Goal: Task Accomplishment & Management: Manage account settings

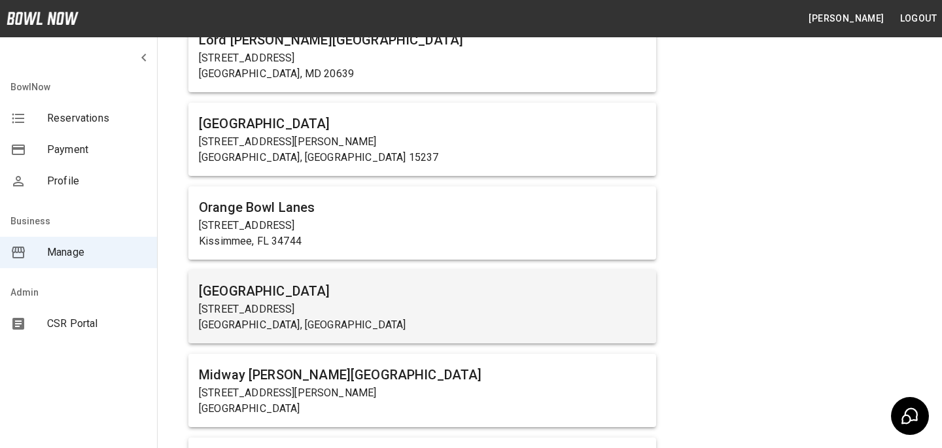
scroll to position [692, 0]
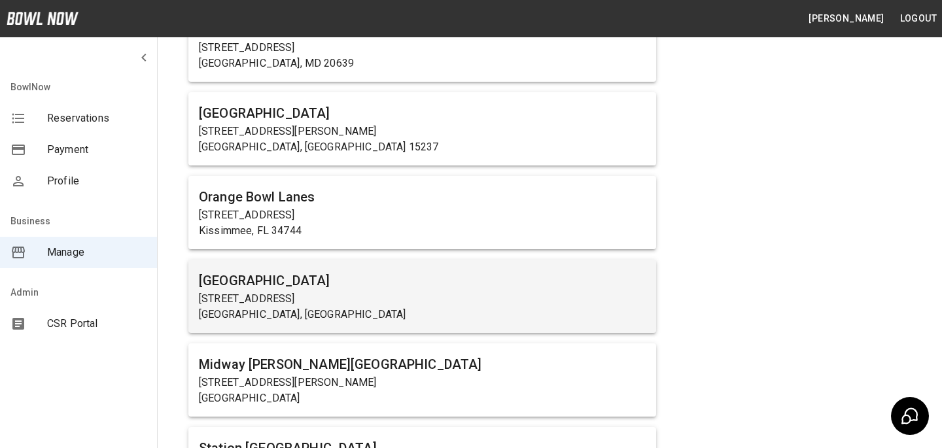
click at [304, 378] on p "[STREET_ADDRESS][PERSON_NAME]" at bounding box center [422, 383] width 447 height 16
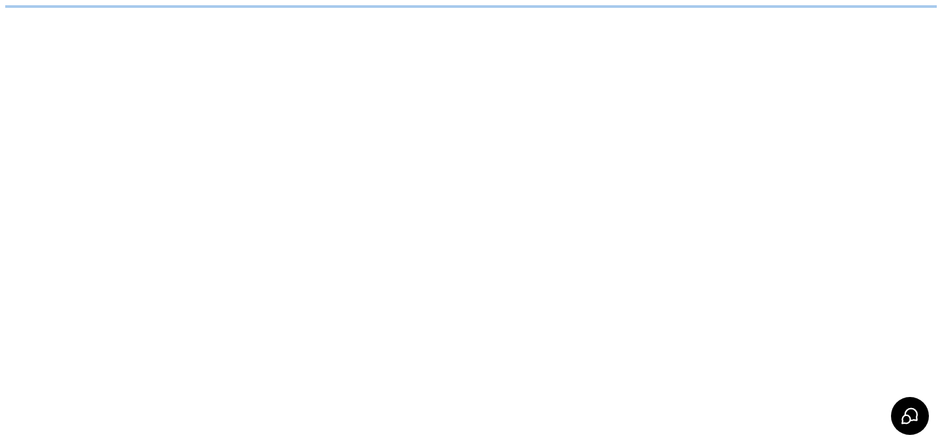
click at [304, 13] on html "/businesses/786dY9abBeLeGwSSJhDg/reservations" at bounding box center [471, 6] width 942 height 13
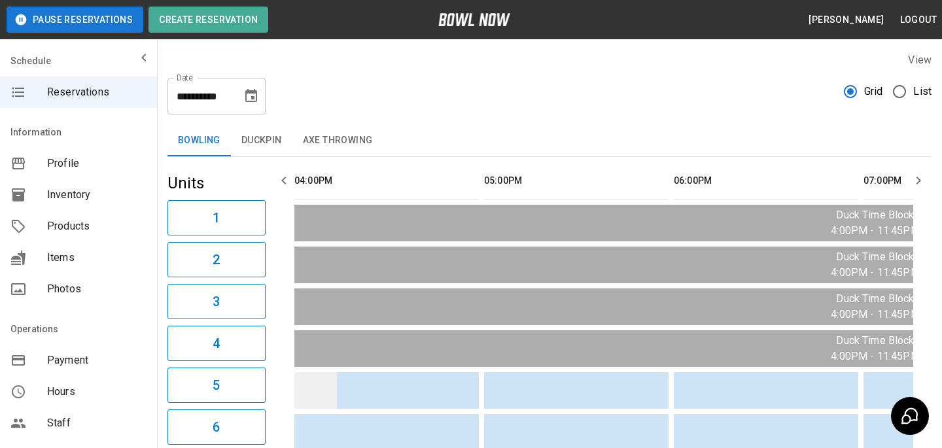
click at [298, 378] on td "sticky table" at bounding box center [315, 390] width 43 height 37
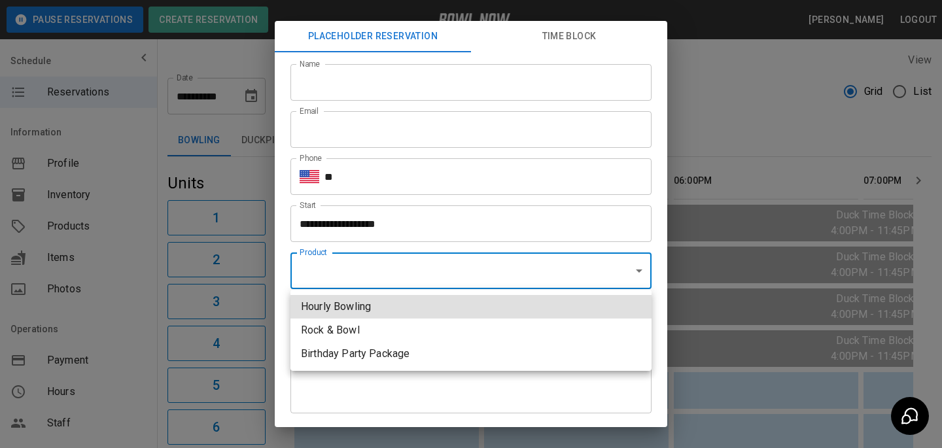
click at [414, 268] on div at bounding box center [471, 224] width 942 height 448
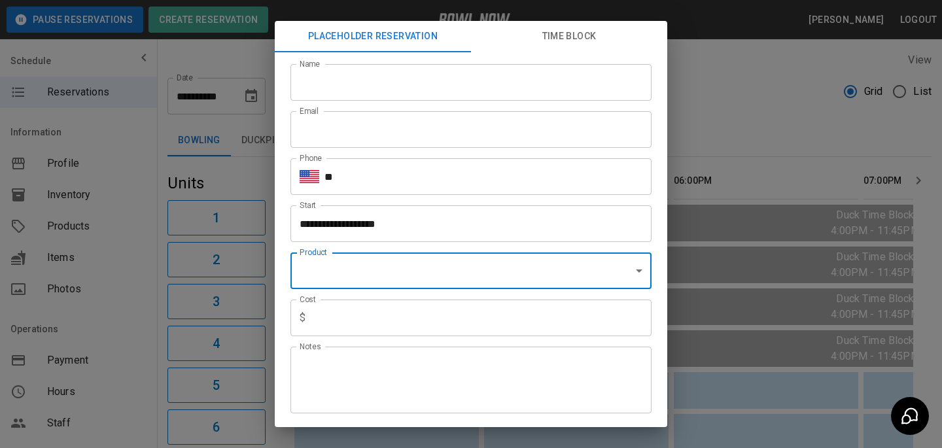
click at [758, 102] on div "**********" at bounding box center [471, 224] width 942 height 448
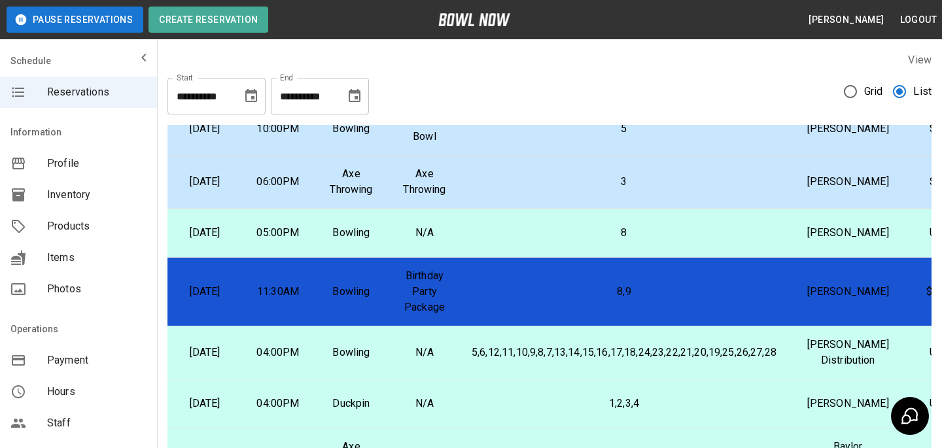
scroll to position [124, 84]
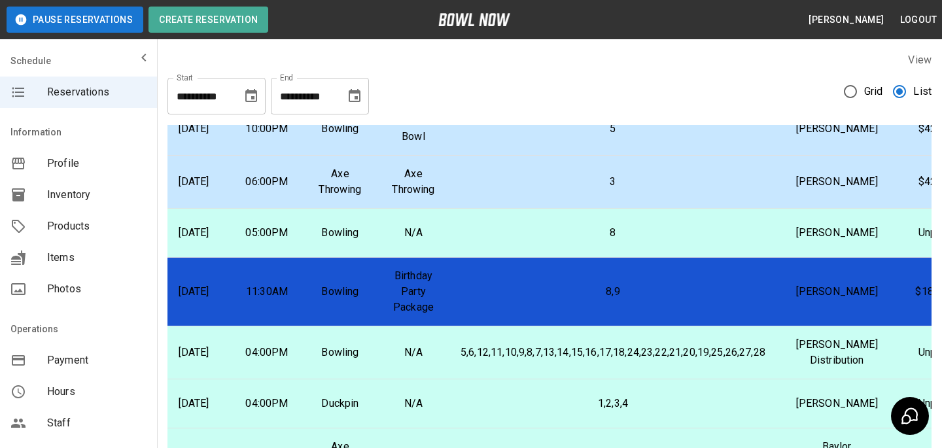
click at [710, 258] on td "8" at bounding box center [613, 233] width 326 height 49
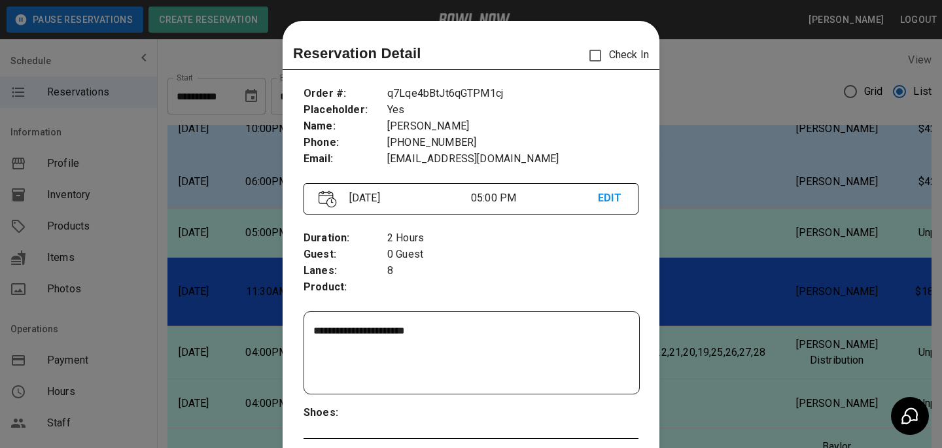
scroll to position [21, 0]
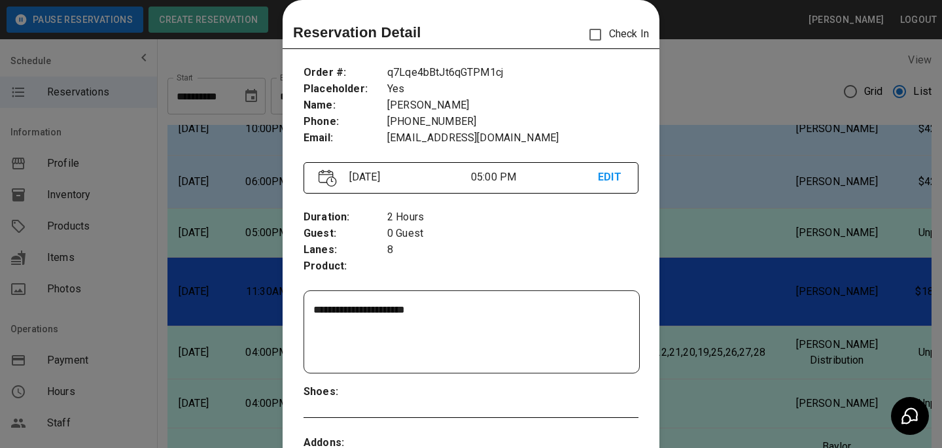
click at [763, 286] on div at bounding box center [471, 224] width 942 height 448
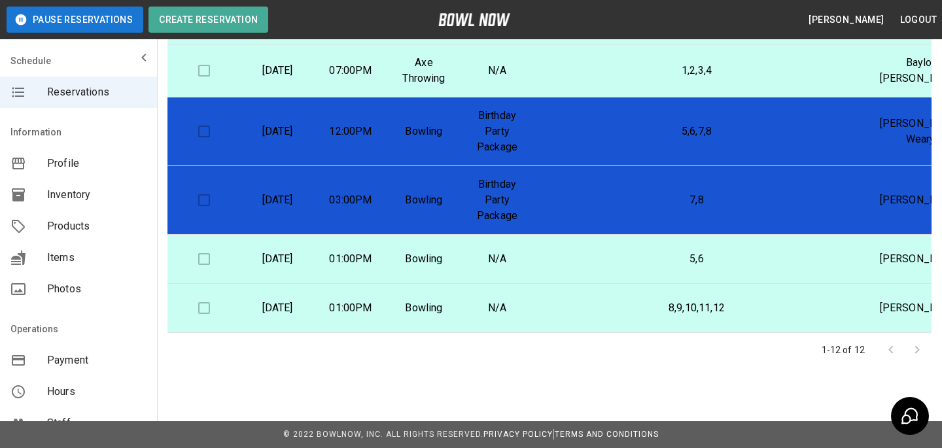
scroll to position [393, 84]
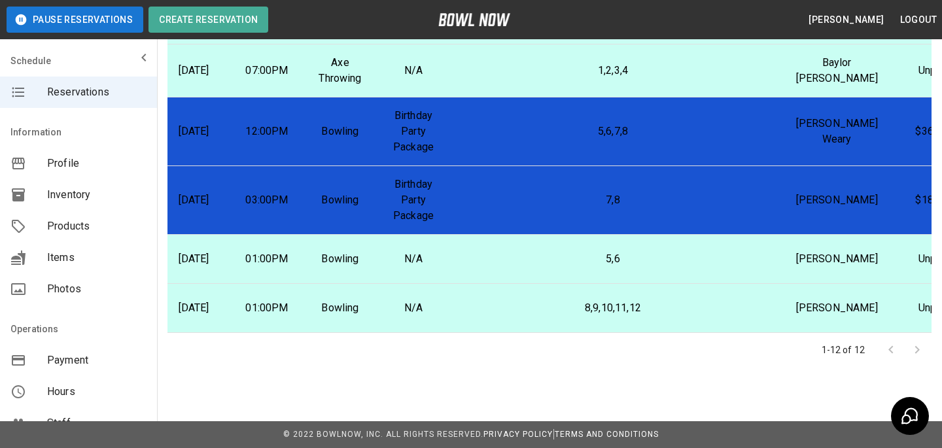
click at [529, 313] on td "8,9,10,11,12" at bounding box center [613, 308] width 326 height 49
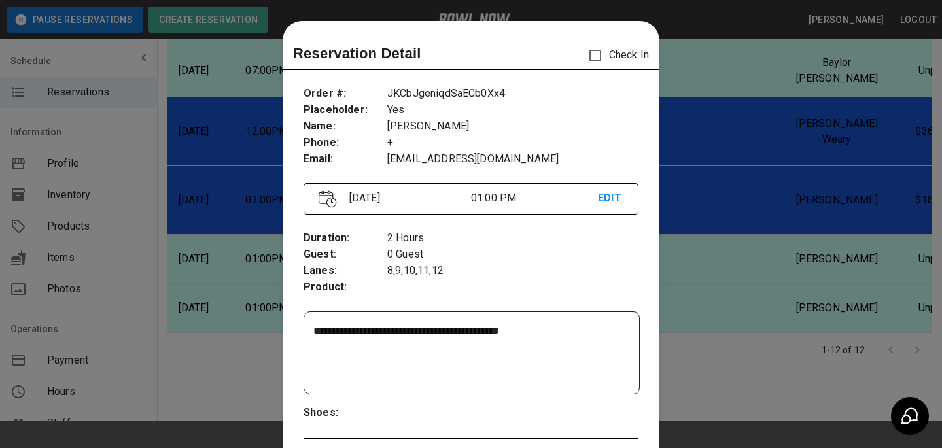
scroll to position [21, 0]
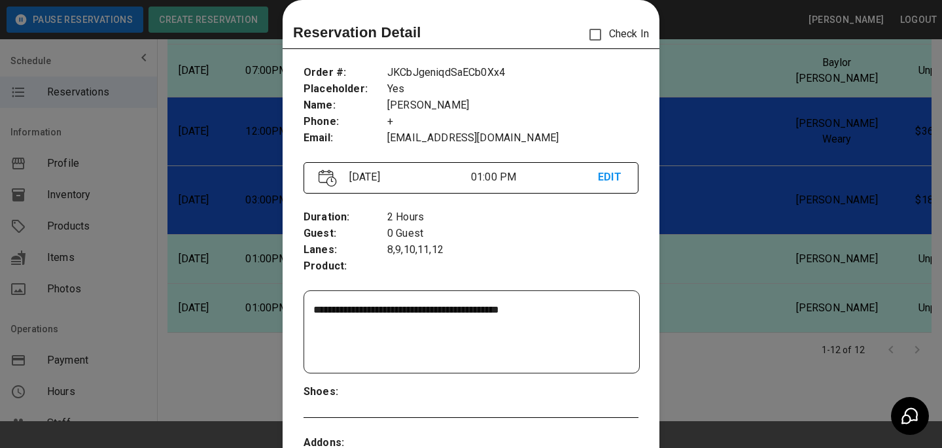
click at [740, 299] on div at bounding box center [471, 224] width 942 height 448
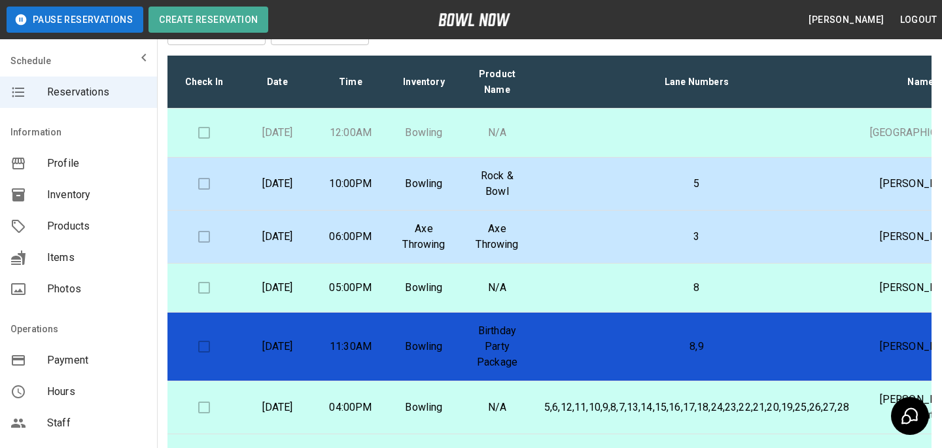
scroll to position [0, 0]
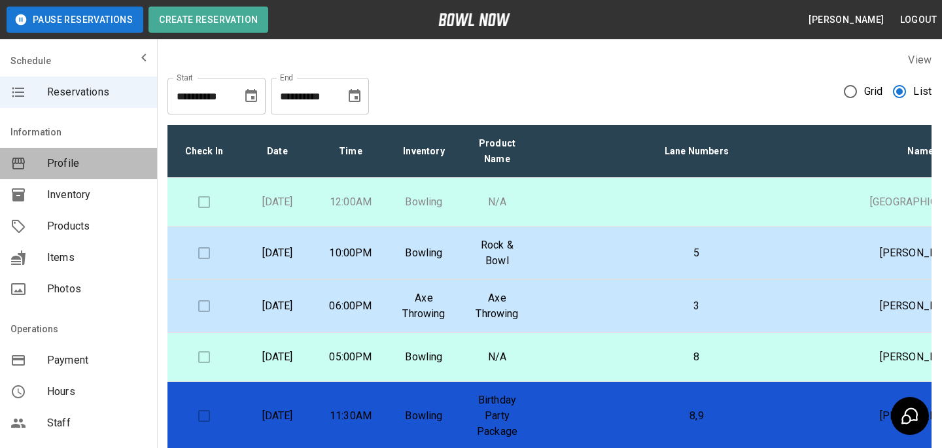
click at [60, 155] on div "Profile" at bounding box center [78, 163] width 157 height 31
